Goal: Obtain resource: Obtain resource

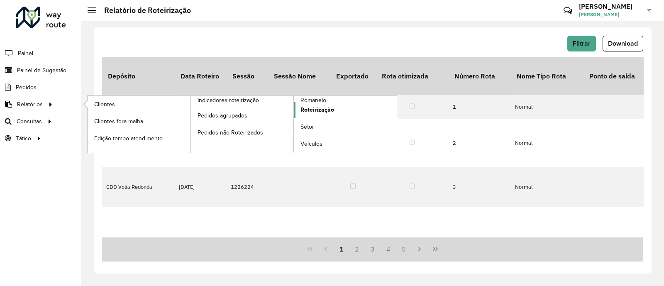
click at [307, 110] on span "Roteirização" at bounding box center [317, 109] width 34 height 9
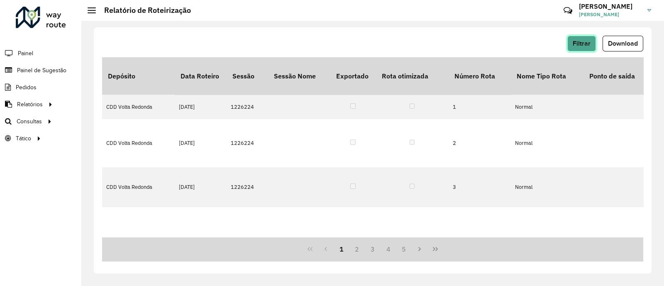
click at [589, 37] on button "Filtrar" at bounding box center [581, 44] width 29 height 16
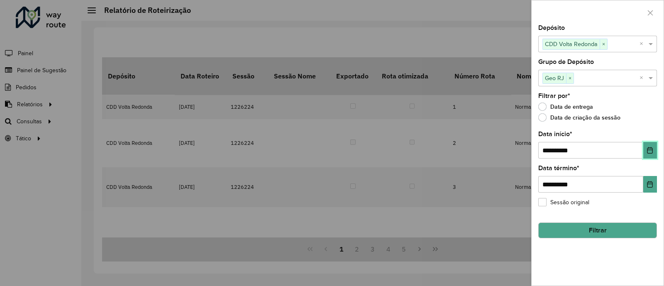
click at [651, 151] on icon "Choose Date" at bounding box center [650, 150] width 7 height 7
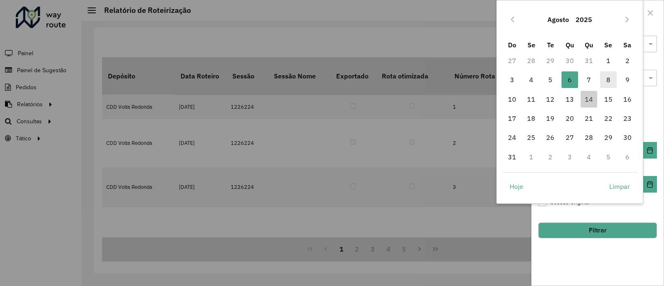
click at [607, 83] on span "8" at bounding box center [608, 79] width 17 height 17
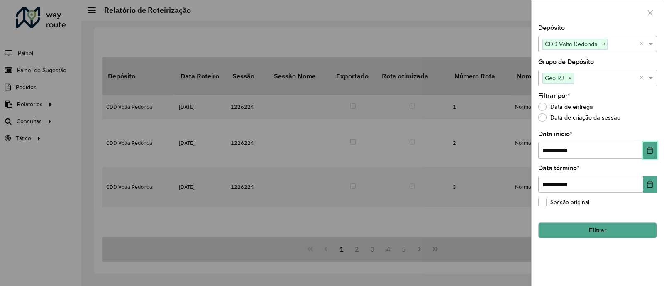
click at [650, 154] on icon "Choose Date" at bounding box center [649, 150] width 5 height 7
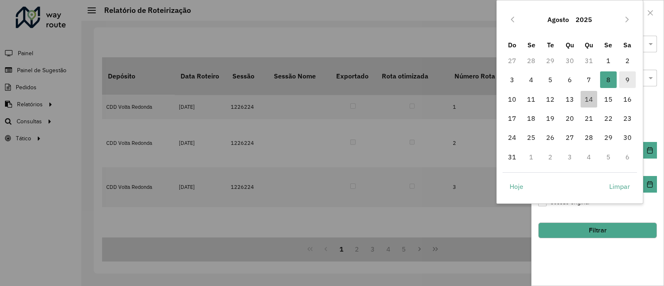
click at [625, 78] on span "9" at bounding box center [627, 79] width 17 height 17
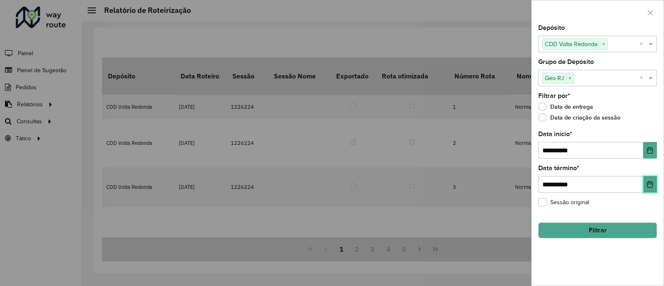
click at [646, 186] on button "Choose Date" at bounding box center [650, 184] width 14 height 17
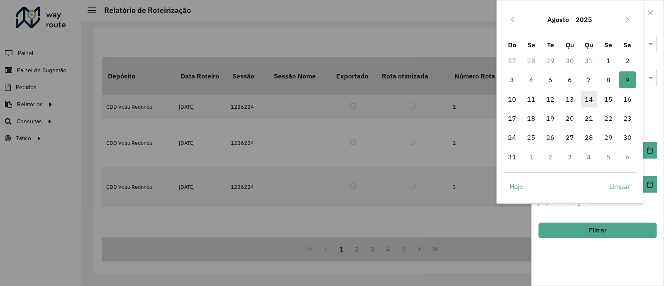
click at [594, 99] on span "14" at bounding box center [589, 99] width 17 height 17
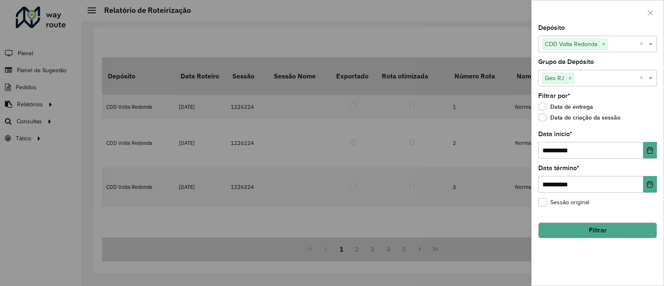
click at [607, 228] on button "Filtrar" at bounding box center [597, 230] width 119 height 16
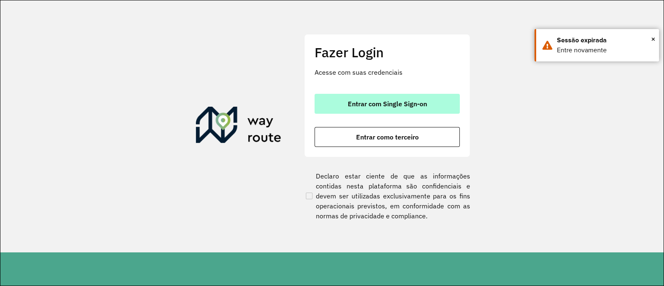
click at [405, 100] on span "Entrar com Single Sign-on" at bounding box center [387, 103] width 79 height 7
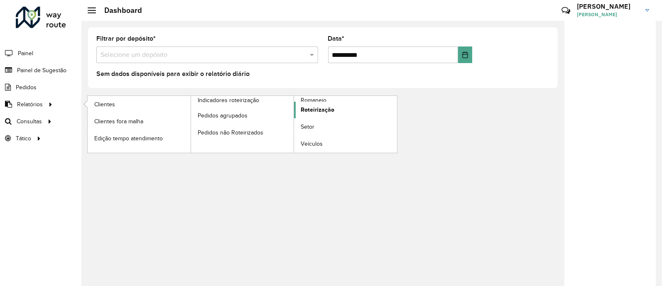
click at [313, 106] on span "Roteirização" at bounding box center [317, 109] width 34 height 9
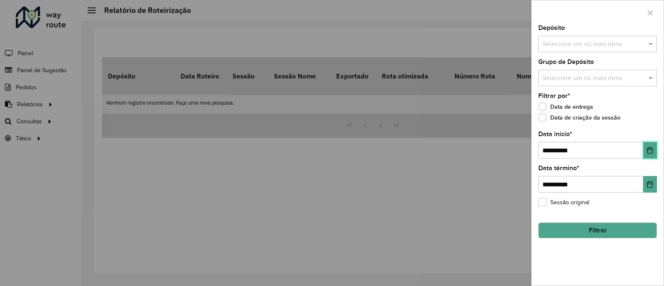
click at [649, 145] on button "Choose Date" at bounding box center [650, 150] width 14 height 17
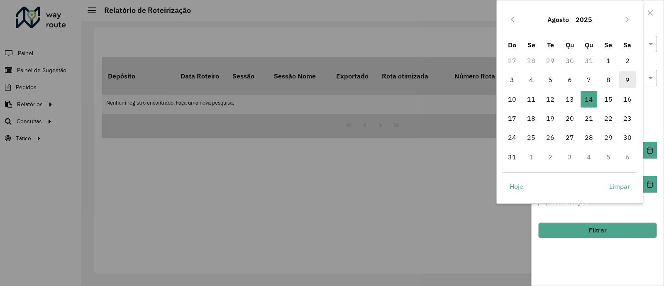
click at [623, 80] on span "9" at bounding box center [627, 79] width 17 height 17
type input "**********"
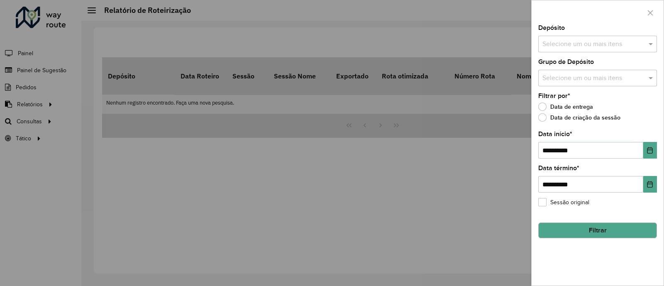
click at [569, 40] on input "text" at bounding box center [593, 44] width 106 height 10
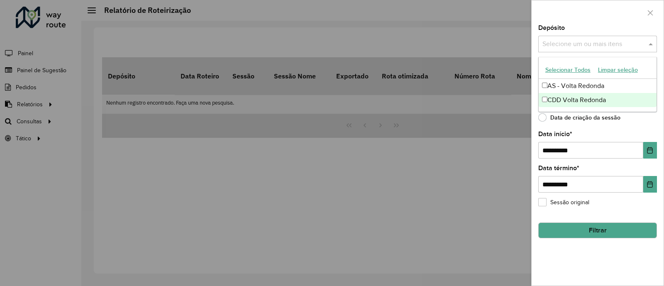
click at [559, 93] on div "CDD Volta Redonda" at bounding box center [598, 100] width 118 height 14
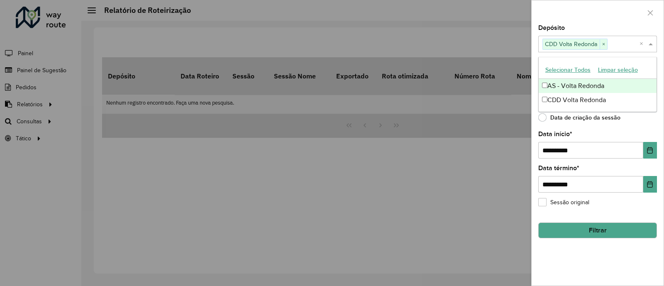
click at [613, 24] on div at bounding box center [598, 12] width 132 height 24
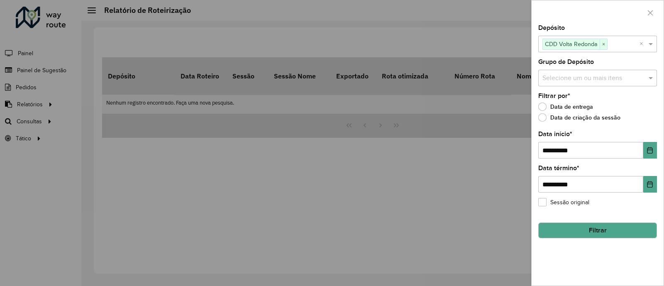
click at [596, 73] on input "text" at bounding box center [593, 78] width 106 height 10
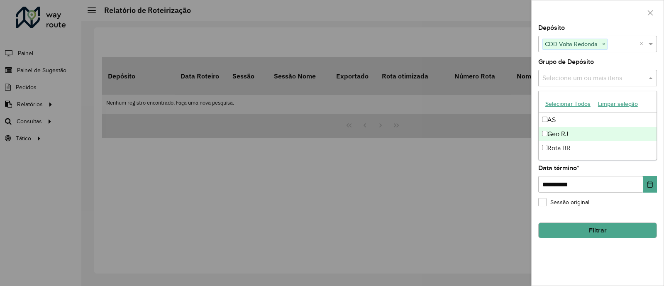
click at [560, 129] on div "Geo RJ" at bounding box center [598, 134] width 118 height 14
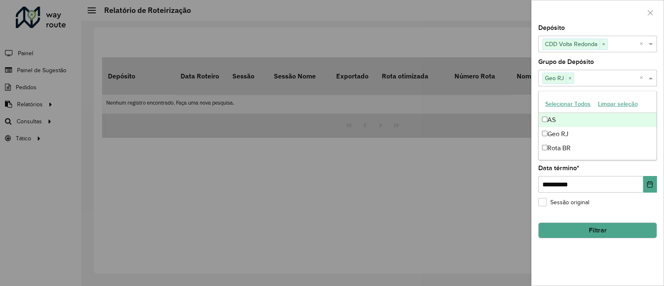
click at [576, 26] on div "Depósito Selecione um ou mais itens CDD Volta Redonda × ×" at bounding box center [597, 38] width 119 height 27
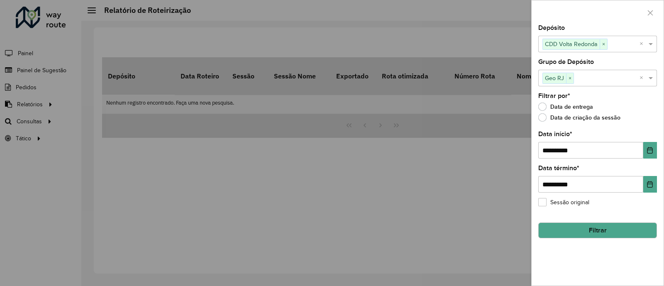
click at [563, 226] on button "Filtrar" at bounding box center [597, 230] width 119 height 16
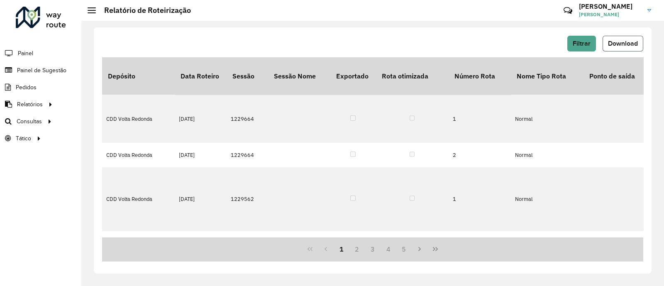
click at [621, 42] on span "Download" at bounding box center [623, 43] width 30 height 7
